Goal: Task Accomplishment & Management: Complete application form

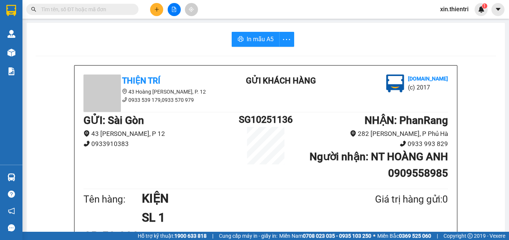
scroll to position [88, 0]
click at [156, 10] on icon "plus" at bounding box center [156, 9] width 5 height 5
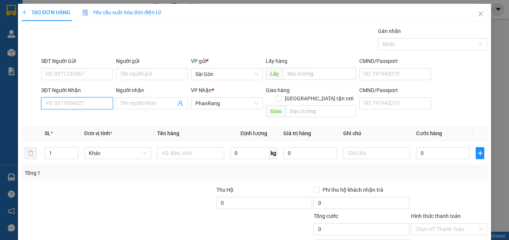
click at [87, 102] on input "SĐT Người Nhận" at bounding box center [77, 103] width 72 height 12
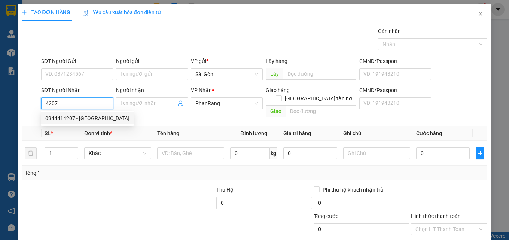
click at [89, 117] on div "0944414207 - [GEOGRAPHIC_DATA]" at bounding box center [87, 118] width 84 height 8
type input "0944414207"
type input "ANH DƯƠNG"
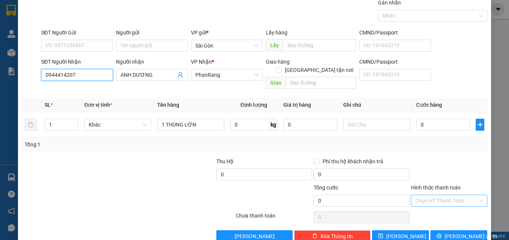
scroll to position [37, 0]
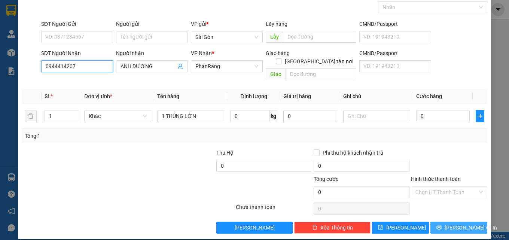
type input "0944414207"
click at [461, 224] on span "[PERSON_NAME] và In" at bounding box center [471, 228] width 52 height 8
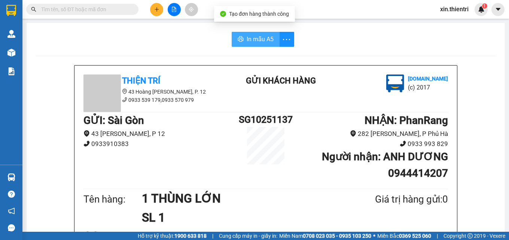
click at [258, 43] on span "In mẫu A5" at bounding box center [260, 38] width 27 height 9
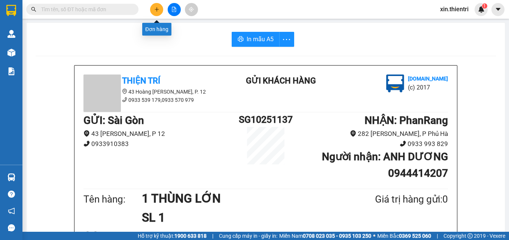
click at [155, 9] on icon "plus" at bounding box center [156, 9] width 5 height 5
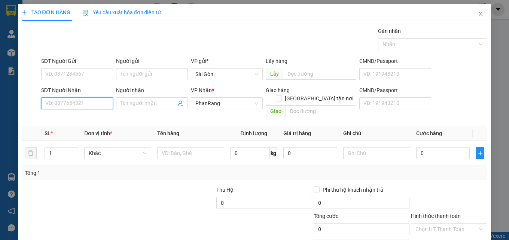
click at [78, 104] on input "SĐT Người Nhận" at bounding box center [77, 103] width 72 height 12
type input "0827741416"
drag, startPoint x: 95, startPoint y: 117, endPoint x: 102, endPoint y: 122, distance: 8.1
click at [96, 117] on div "0827741416 - THẢO" at bounding box center [76, 118] width 62 height 8
type input "THẢO"
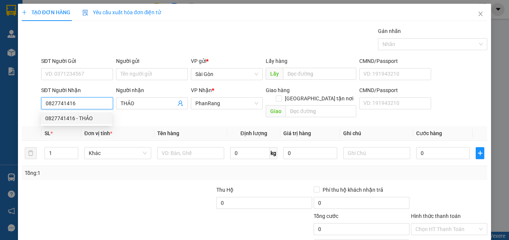
type input "300.000"
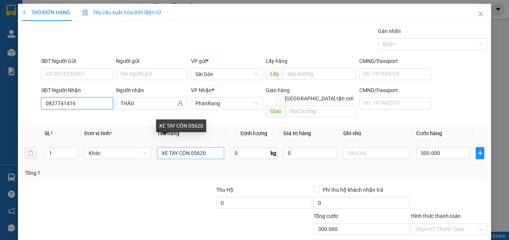
type input "0827741416"
click at [210, 147] on input "XE TAY CÔN 05620" at bounding box center [190, 153] width 67 height 12
click at [209, 147] on input "XE TAY CÔN 05620" at bounding box center [190, 153] width 67 height 12
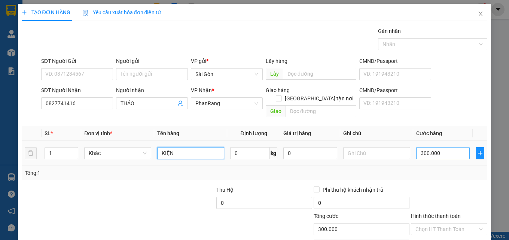
type input "KIỆN"
click at [444, 147] on input "300.000" at bounding box center [443, 153] width 54 height 12
type input "30.000"
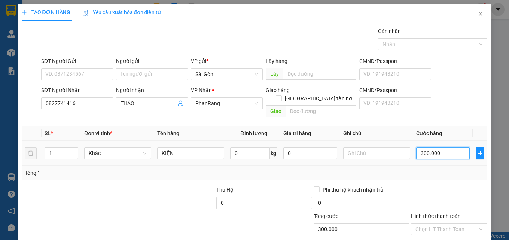
type input "30.000"
click at [437, 147] on input "30.000" at bounding box center [443, 153] width 54 height 12
type input "3.000"
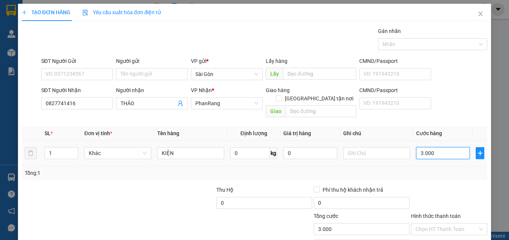
type input "300"
type input "30"
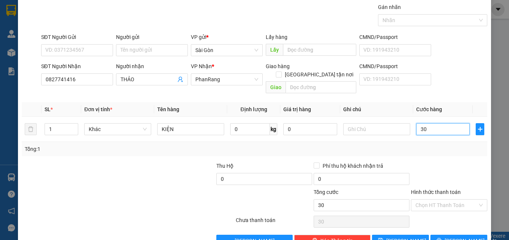
scroll to position [37, 0]
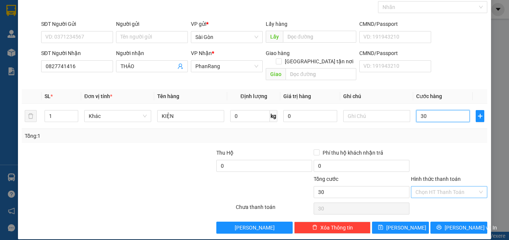
type input "30"
type input "30.000"
click at [441, 186] on input "Hình thức thanh toán" at bounding box center [447, 191] width 62 height 11
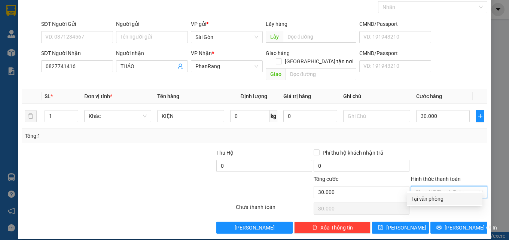
click at [419, 200] on div "Tại văn phòng" at bounding box center [444, 199] width 67 height 8
type input "0"
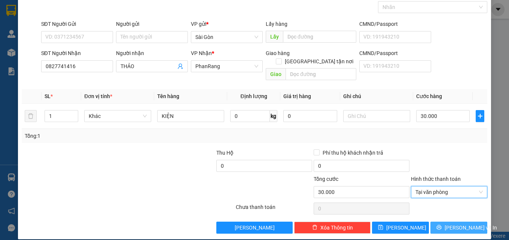
click at [453, 224] on span "[PERSON_NAME] và In" at bounding box center [471, 228] width 52 height 8
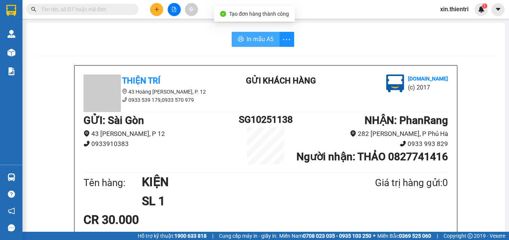
click at [258, 38] on span "In mẫu A5" at bounding box center [260, 38] width 27 height 9
